Goal: Contribute content

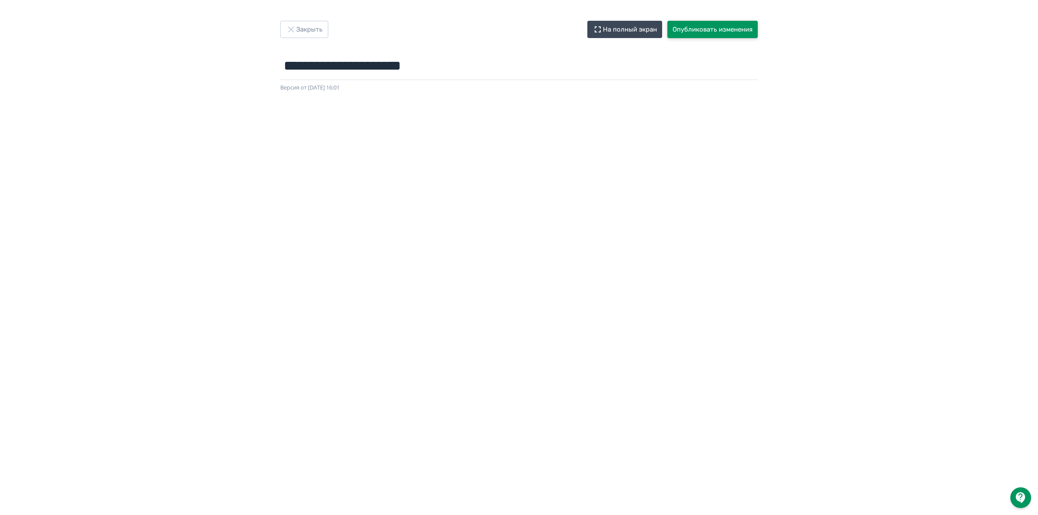
click at [688, 33] on button "Опубликовать изменения" at bounding box center [712, 29] width 90 height 17
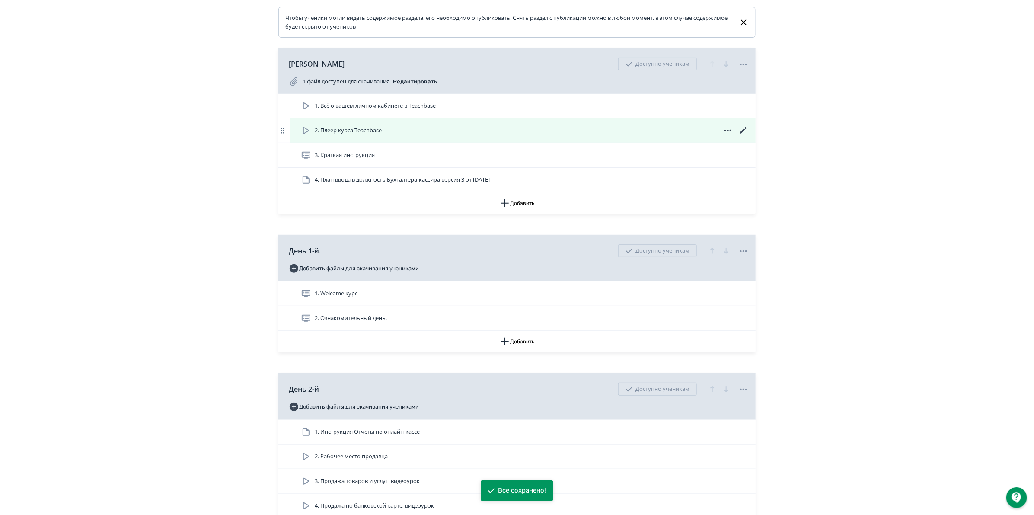
scroll to position [162, 0]
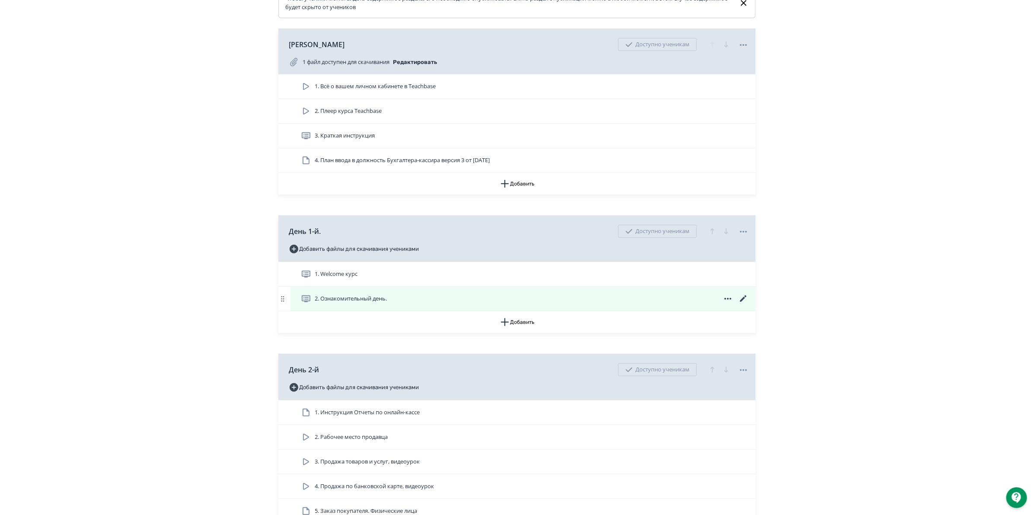
click at [745, 297] on icon at bounding box center [744, 299] width 10 height 10
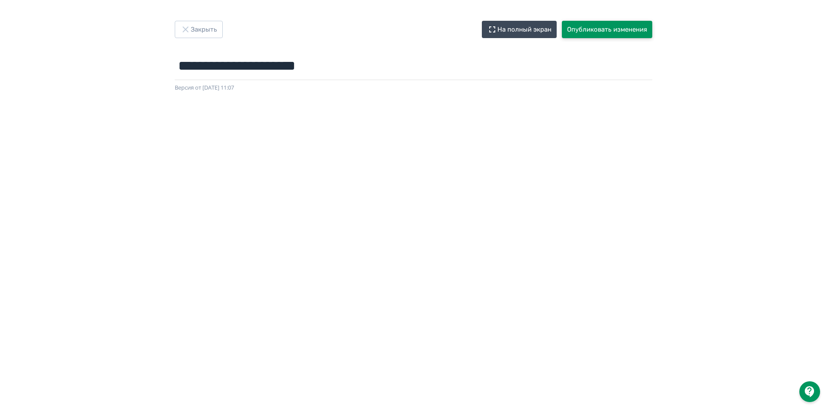
click at [636, 28] on button "Опубликовать изменения" at bounding box center [607, 29] width 90 height 17
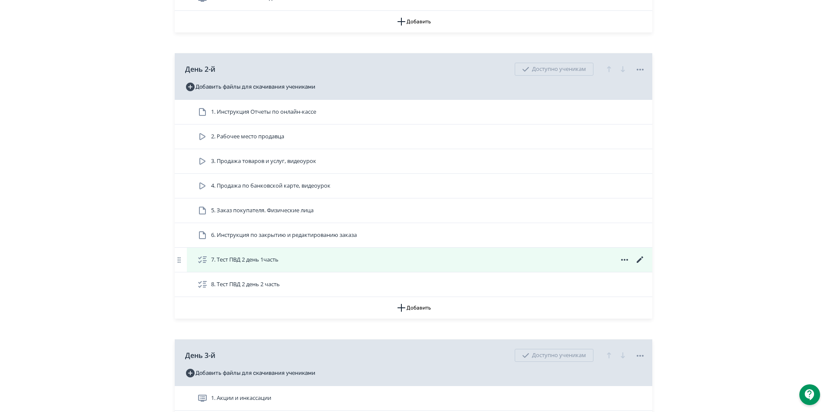
scroll to position [476, 0]
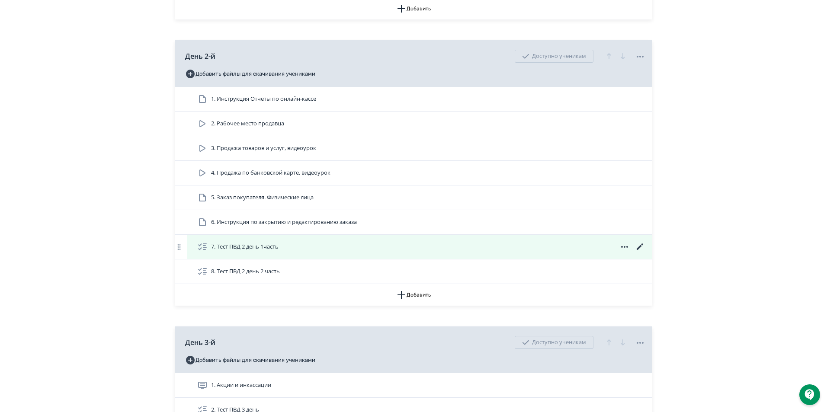
click at [641, 246] on icon at bounding box center [640, 246] width 6 height 6
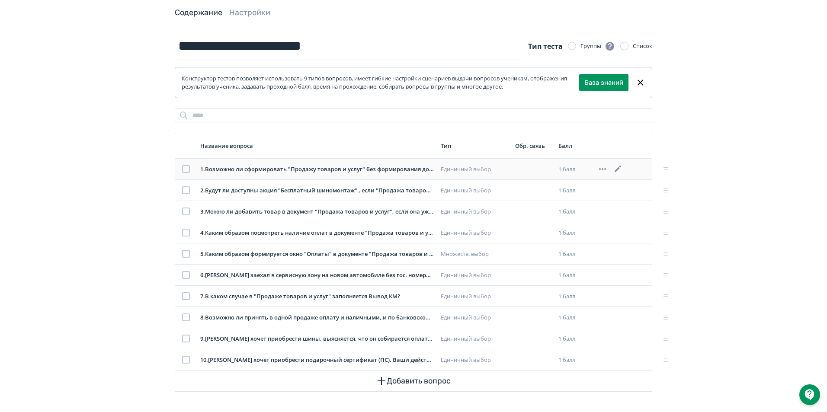
scroll to position [45, 0]
click at [619, 165] on icon at bounding box center [618, 168] width 10 height 10
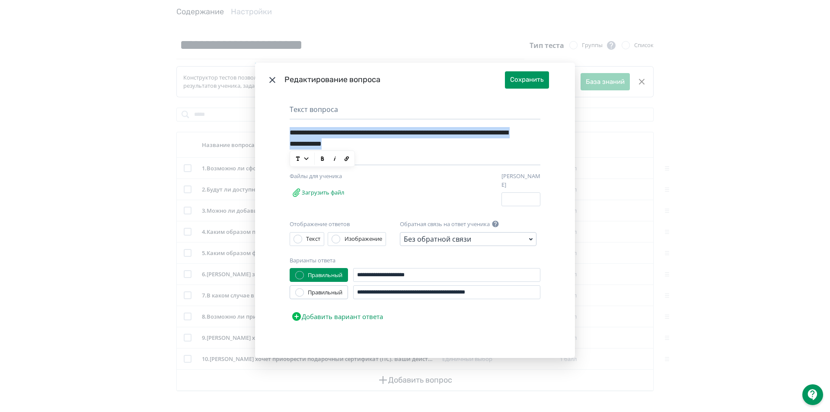
drag, startPoint x: 459, startPoint y: 147, endPoint x: 278, endPoint y: 131, distance: 181.9
click at [278, 131] on div "**********" at bounding box center [415, 227] width 320 height 261
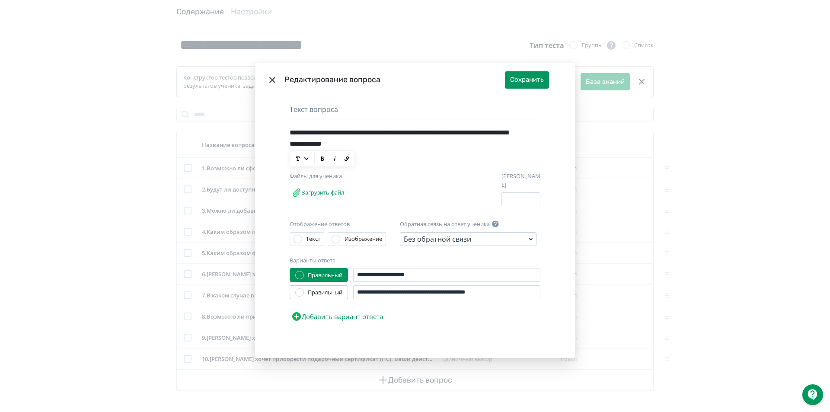
click at [434, 162] on div "**********" at bounding box center [402, 145] width 224 height 41
click at [275, 81] on icon "Modal" at bounding box center [272, 80] width 10 height 10
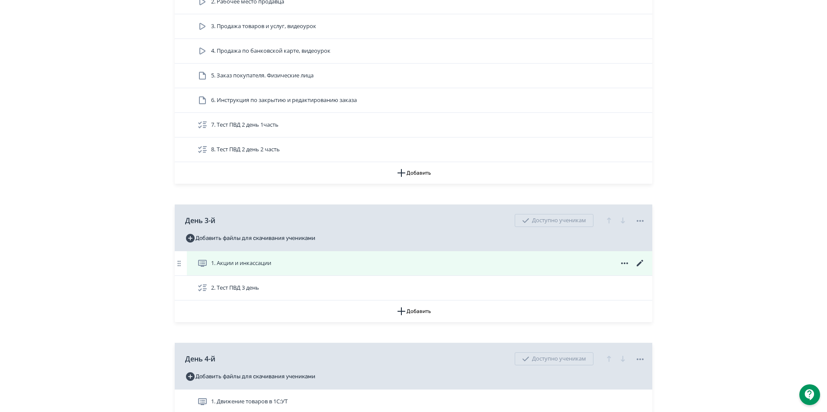
scroll to position [605, 0]
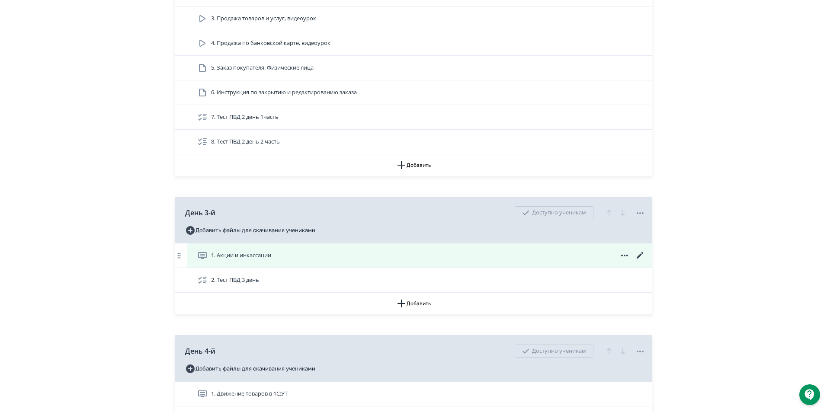
click at [638, 253] on icon at bounding box center [640, 255] width 10 height 10
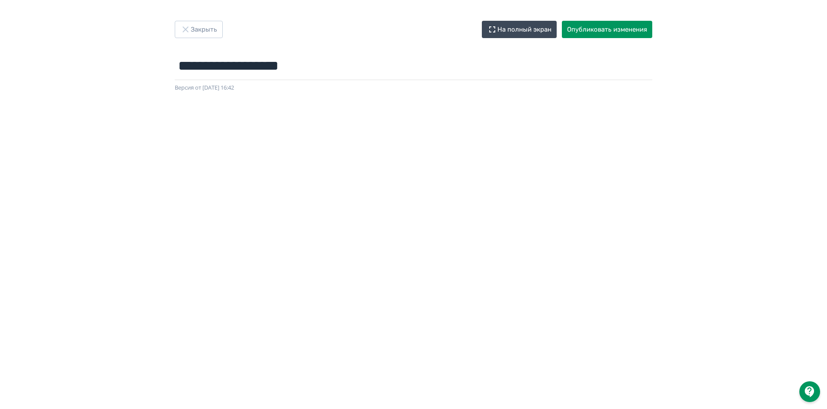
click at [598, 49] on div "**********" at bounding box center [413, 56] width 519 height 71
click at [599, 31] on button "Опубликовать изменения" at bounding box center [607, 29] width 90 height 17
